Goal: Task Accomplishment & Management: Complete application form

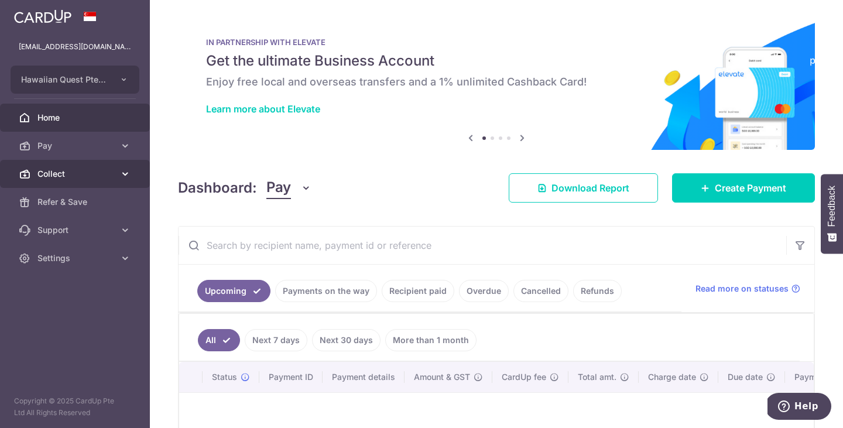
click at [113, 170] on span "Collect" at bounding box center [75, 174] width 77 height 12
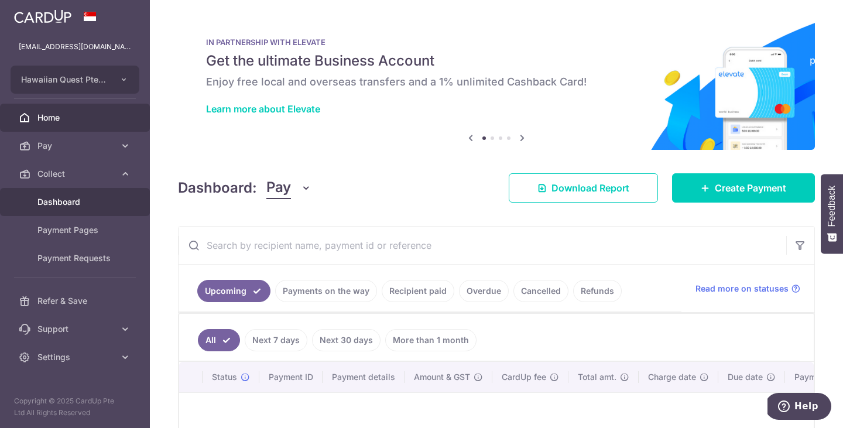
click at [68, 204] on span "Dashboard" at bounding box center [75, 202] width 77 height 12
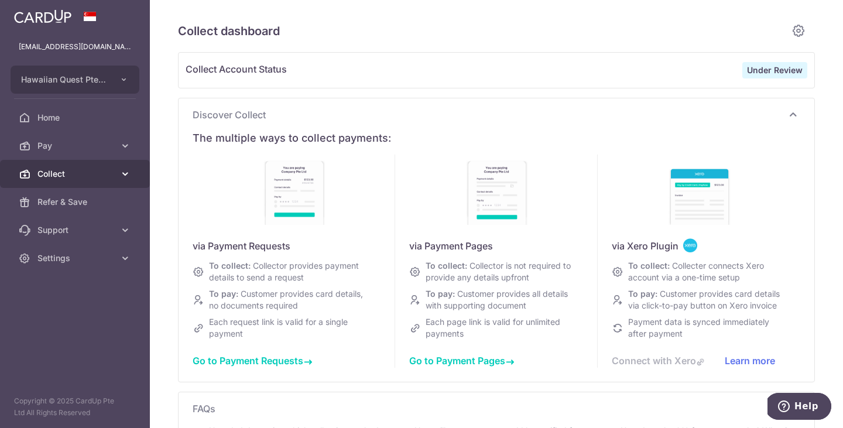
click at [110, 171] on span "Collect" at bounding box center [75, 174] width 77 height 12
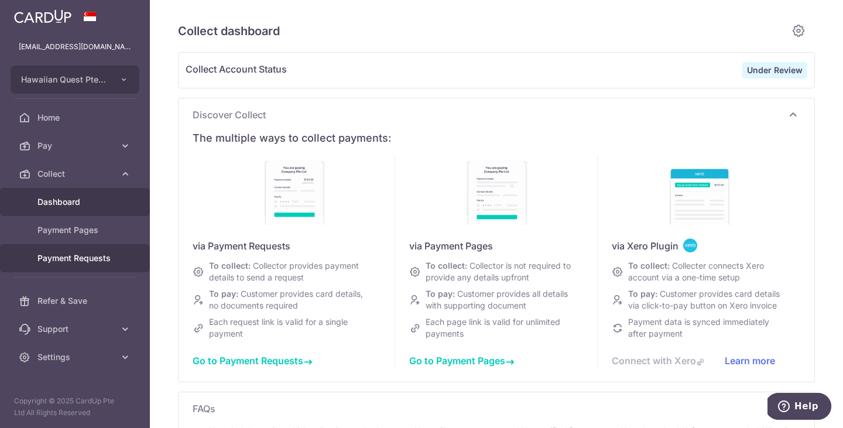
click at [82, 255] on span "Payment Requests" at bounding box center [75, 258] width 77 height 12
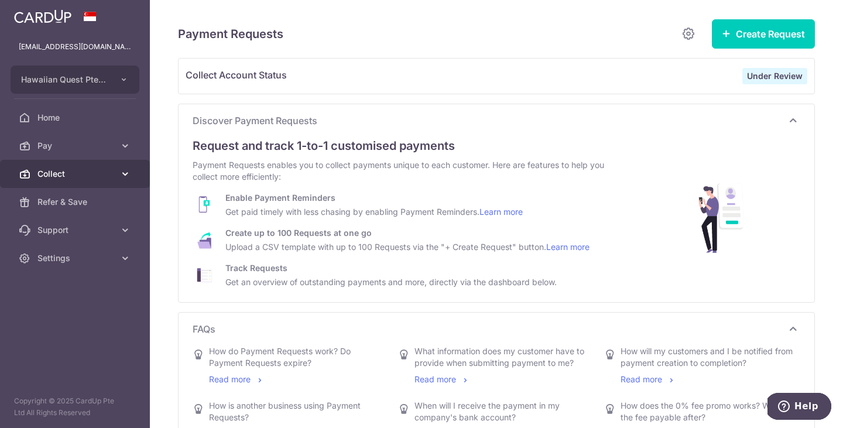
click at [120, 175] on icon at bounding box center [125, 174] width 12 height 12
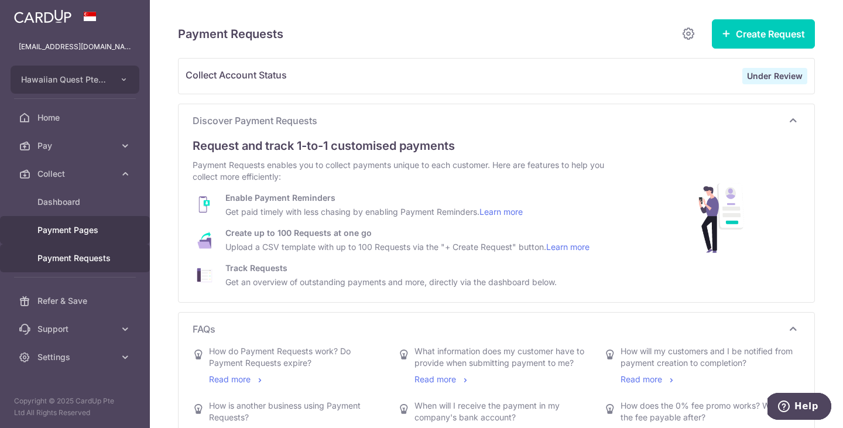
click at [104, 226] on span "Payment Pages" at bounding box center [75, 230] width 77 height 12
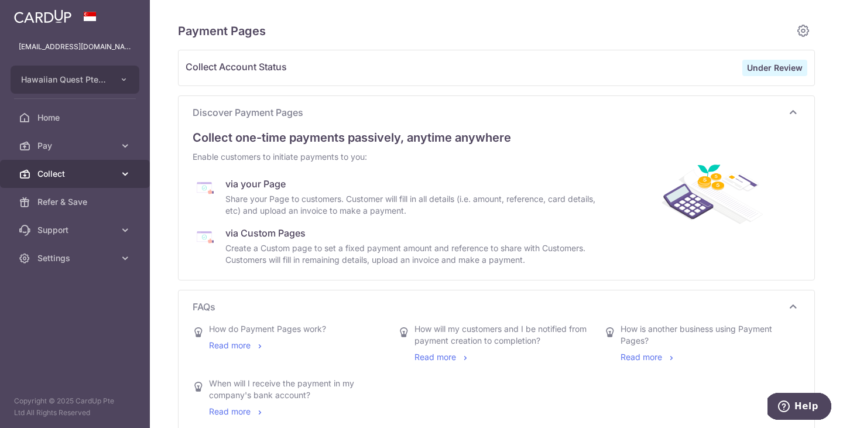
click at [105, 174] on span "Collect" at bounding box center [75, 174] width 77 height 12
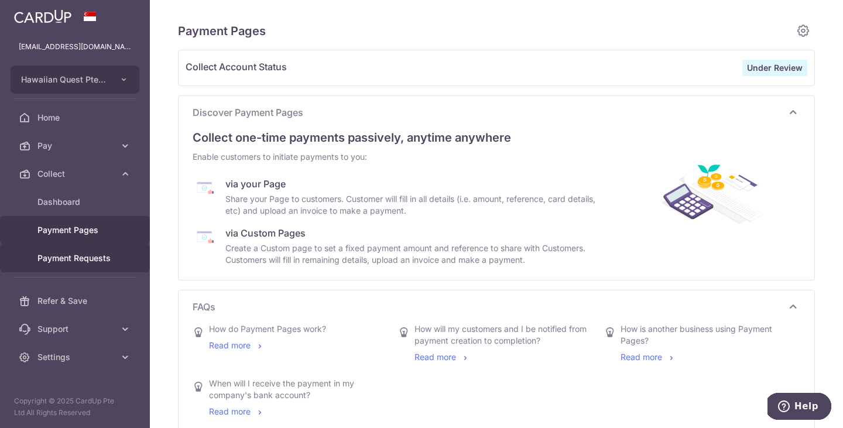
click at [94, 255] on span "Payment Requests" at bounding box center [75, 258] width 77 height 12
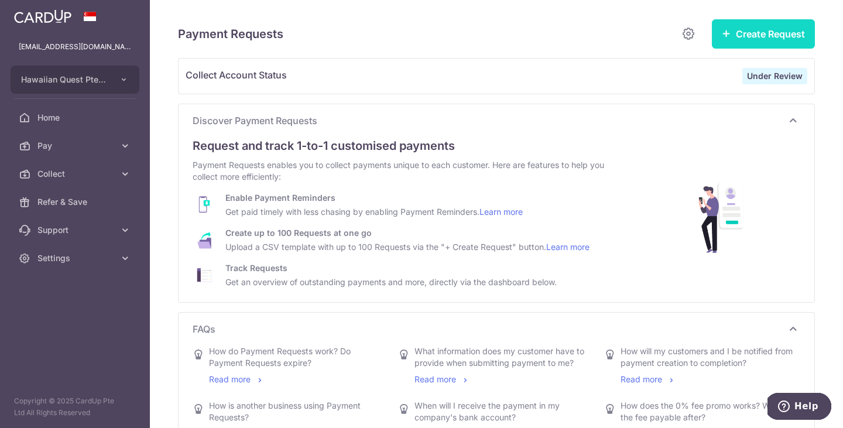
click at [773, 43] on button "Create Request" at bounding box center [763, 33] width 103 height 29
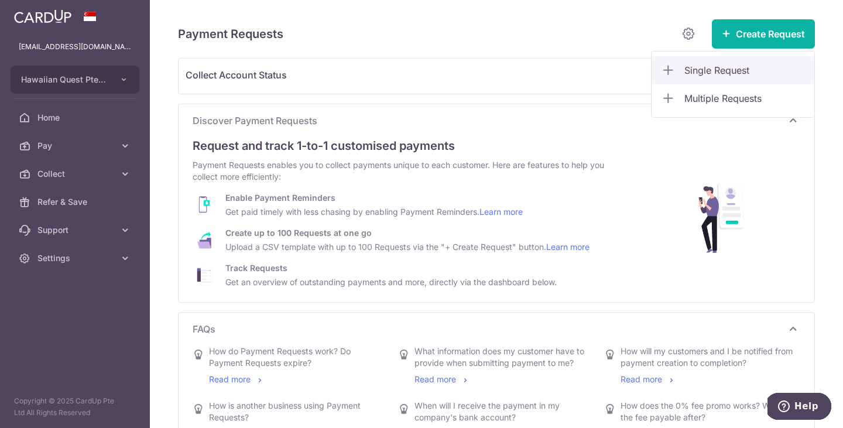
click at [735, 63] on link "Single Request" at bounding box center [732, 70] width 163 height 28
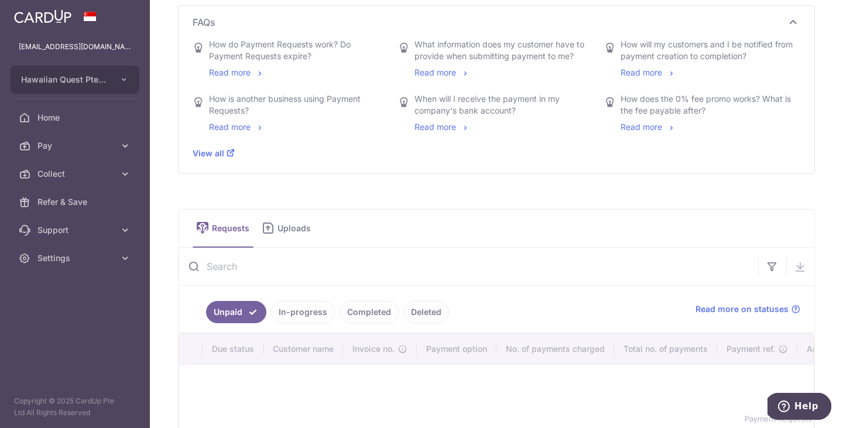
scroll to position [347, 0]
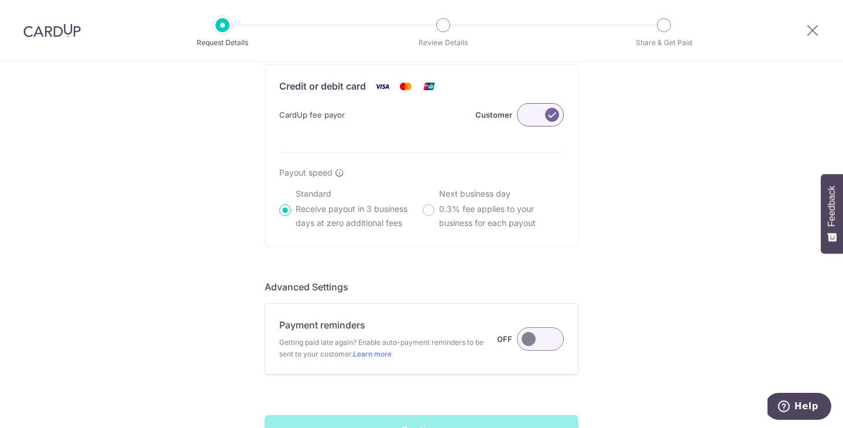
scroll to position [704, 0]
click at [430, 211] on input "Next business day 0.3% fee applies to your business for each payout" at bounding box center [429, 210] width 12 height 12
radio input "true"
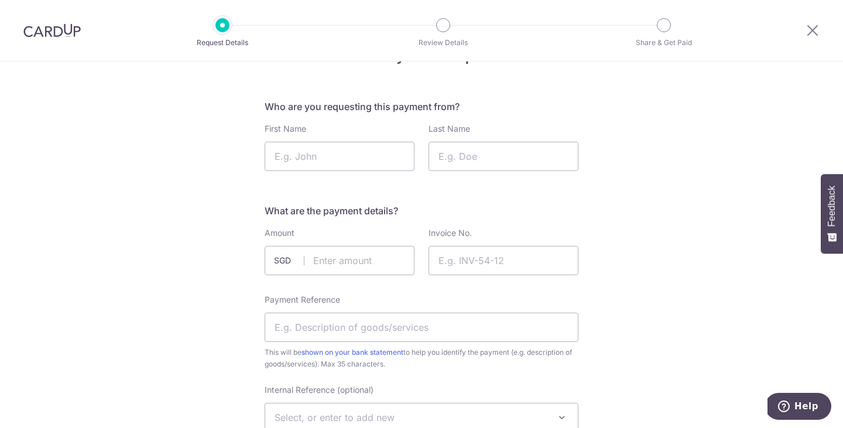
scroll to position [0, 0]
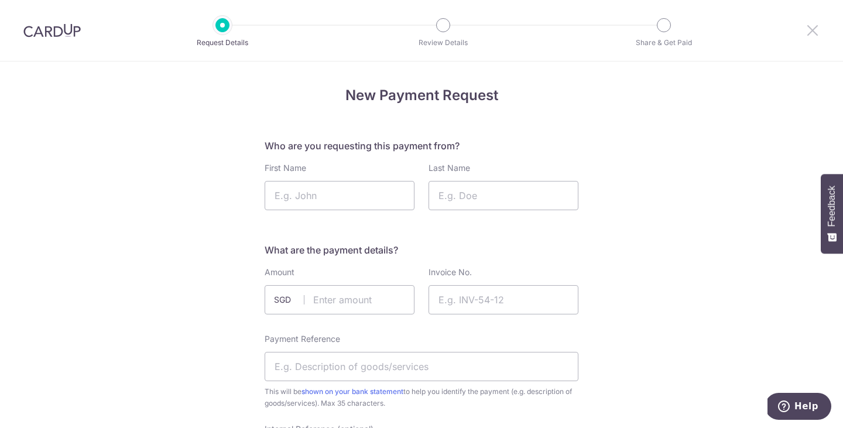
click at [808, 26] on icon at bounding box center [812, 30] width 14 height 15
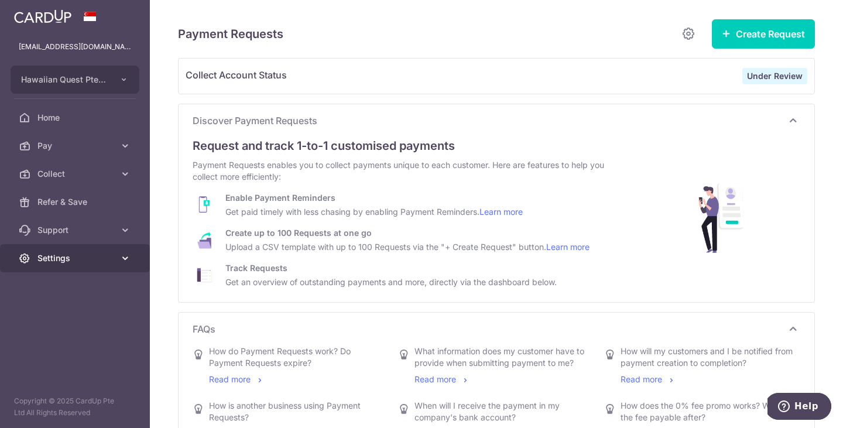
click at [125, 258] on icon at bounding box center [125, 258] width 12 height 12
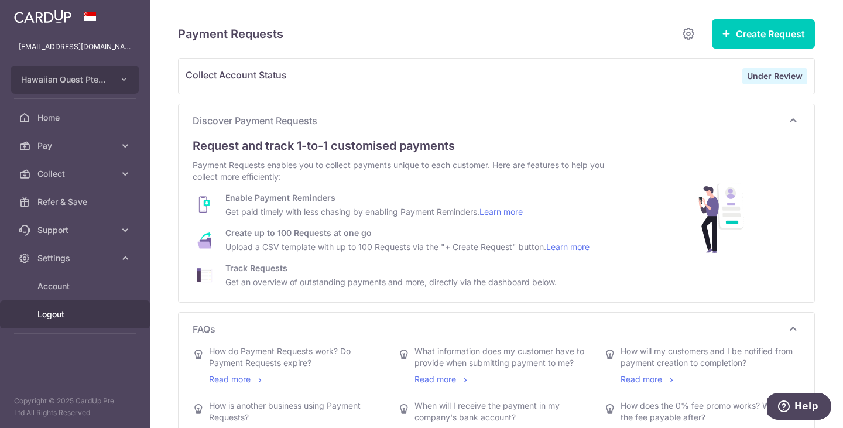
click at [97, 318] on span "Logout" at bounding box center [75, 314] width 77 height 12
